Goal: Task Accomplishment & Management: Complete application form

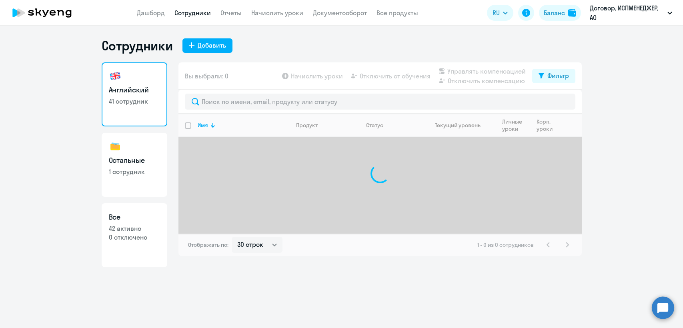
select select "30"
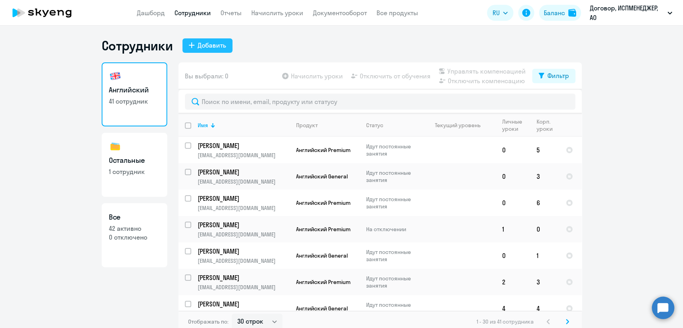
click at [205, 41] on div "Добавить" at bounding box center [212, 45] width 28 height 10
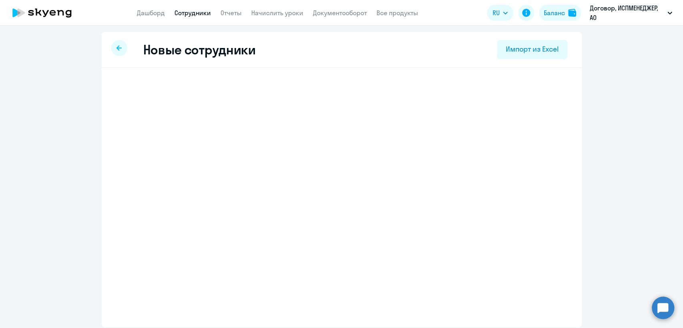
select select "english_adult_not_native_speaker"
select select "3"
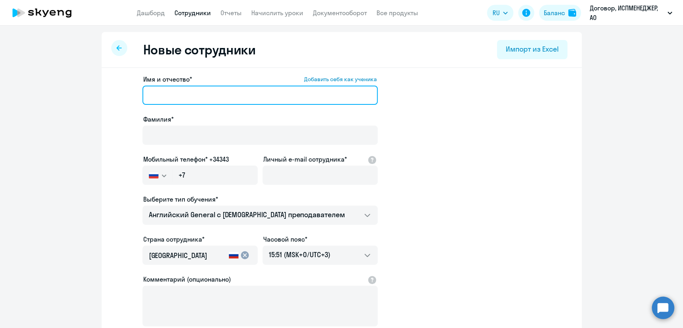
click at [156, 96] on input "Имя и отчество* Добавить себя как ученика" at bounding box center [259, 95] width 235 height 19
drag, startPoint x: 200, startPoint y: 93, endPoint x: 161, endPoint y: 95, distance: 39.2
click at [161, 95] on input "[PERSON_NAME]" at bounding box center [259, 95] width 235 height 19
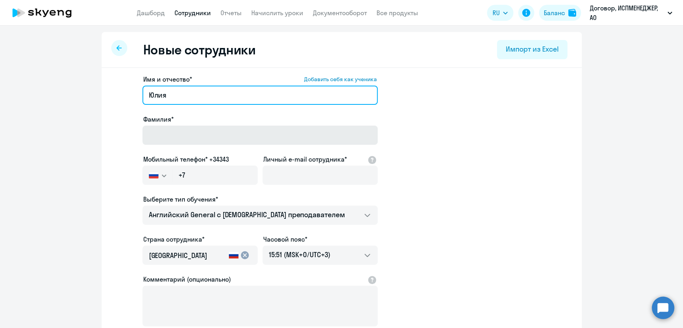
type input "Юлия"
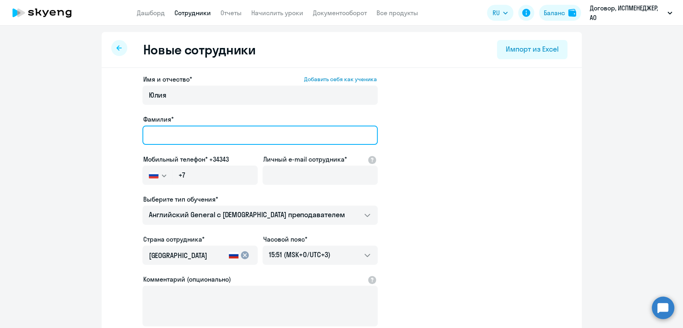
click at [154, 132] on input "Фамилия*" at bounding box center [259, 135] width 235 height 19
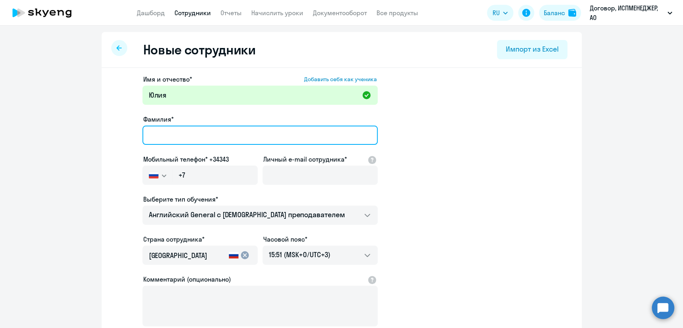
paste input "[PERSON_NAME]"
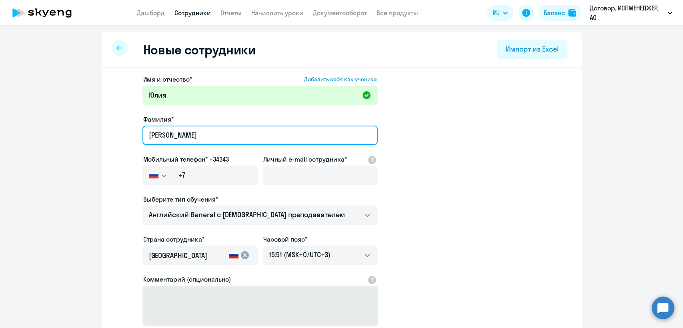
type input "[PERSON_NAME]"
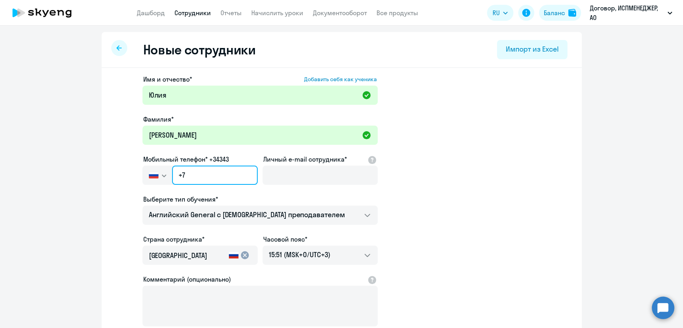
click at [190, 173] on input "+7" at bounding box center [214, 175] width 85 height 19
paste input "[PHONE_NUMBER]"
type input "[PHONE_NUMBER]"
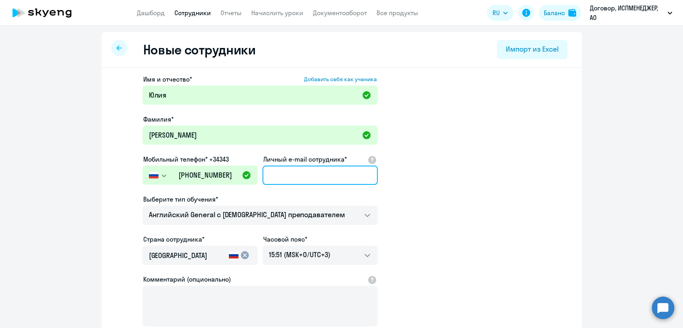
click at [278, 178] on input "Личный e-mail сотрудника*" at bounding box center [319, 175] width 115 height 19
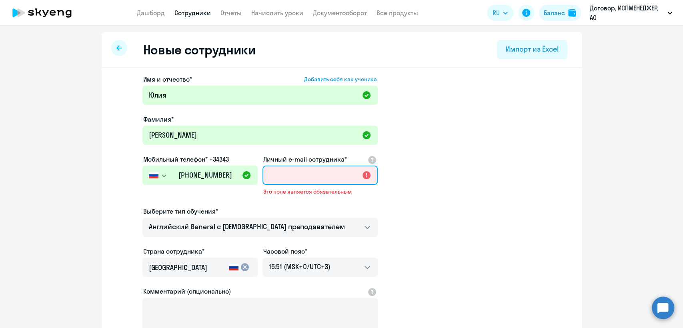
paste input "[EMAIL_ADDRESS][DOMAIN_NAME]"
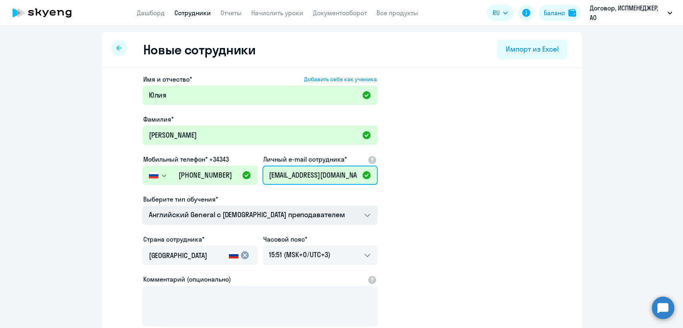
type input "[EMAIL_ADDRESS][DOMAIN_NAME]"
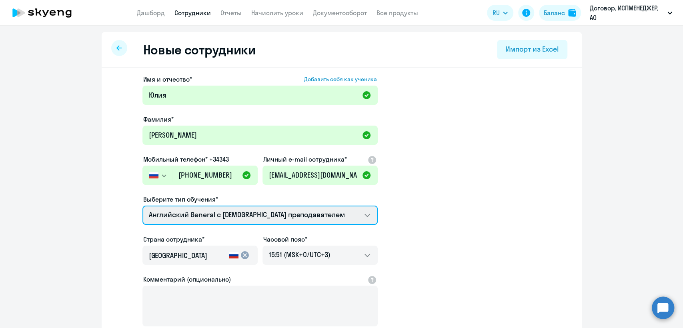
click at [361, 213] on select "Премиум [DEMOGRAPHIC_DATA] с русскоговорящим преподавателем Английский General …" at bounding box center [259, 215] width 235 height 19
